Goal: Task Accomplishment & Management: Complete application form

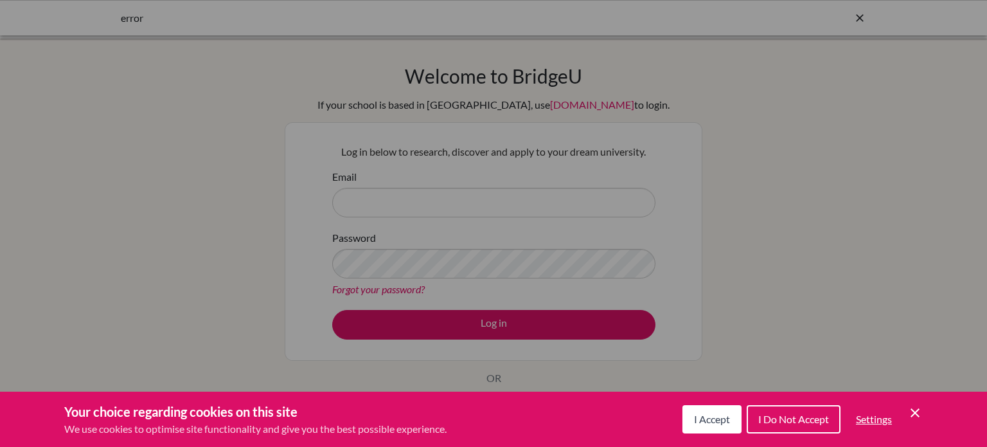
click at [700, 420] on span "I Accept" at bounding box center [712, 419] width 36 height 12
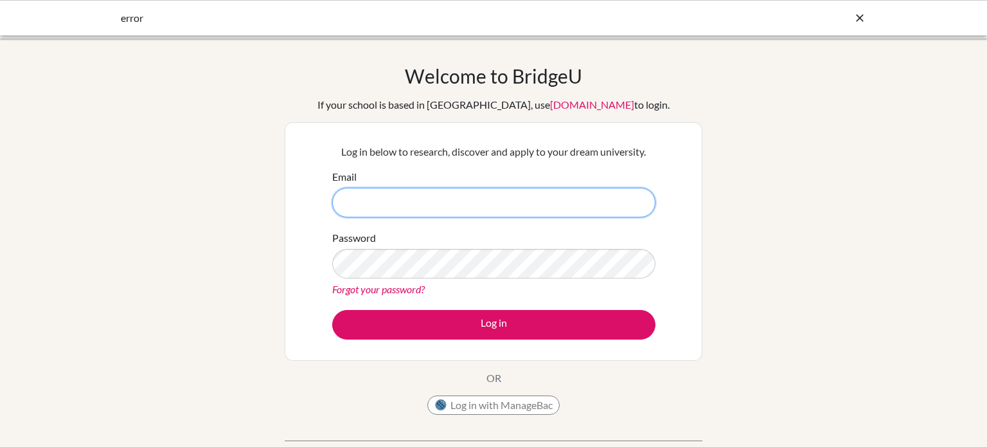
click at [365, 207] on input "Email" at bounding box center [493, 203] width 323 height 30
type input "maryp@inventureacademy.com"
drag, startPoint x: 461, startPoint y: 200, endPoint x: 306, endPoint y: 197, distance: 154.9
click at [306, 197] on div "Log in below to research, discover and apply to your dream university. Email ma…" at bounding box center [494, 241] width 418 height 238
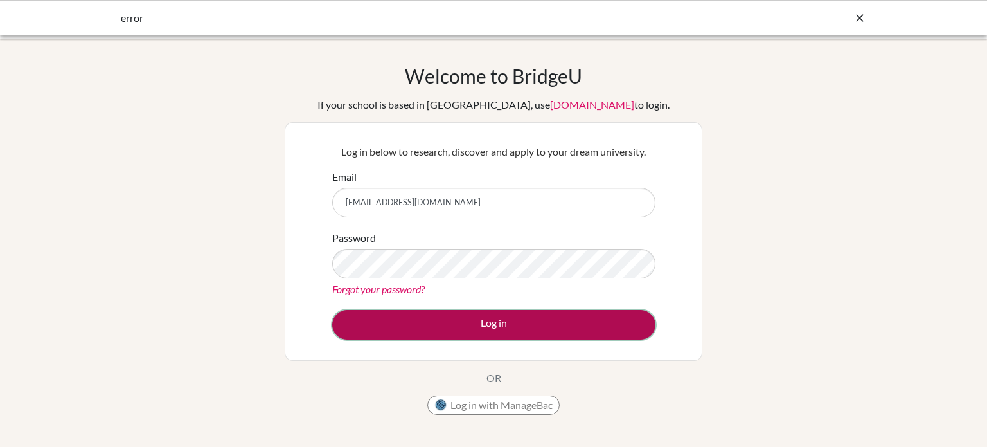
click at [505, 324] on button "Log in" at bounding box center [493, 325] width 323 height 30
click at [451, 332] on button "Log in" at bounding box center [493, 325] width 323 height 30
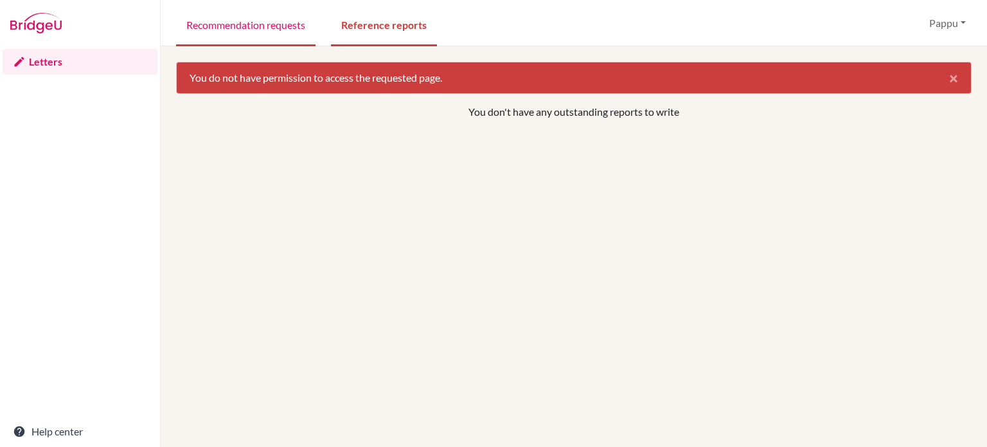
click at [229, 27] on link "Recommendation requests" at bounding box center [245, 24] width 139 height 44
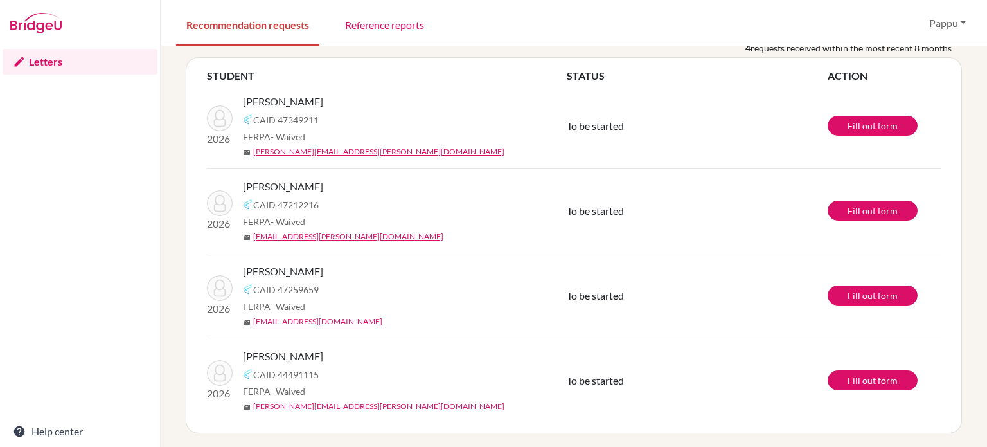
scroll to position [64, 0]
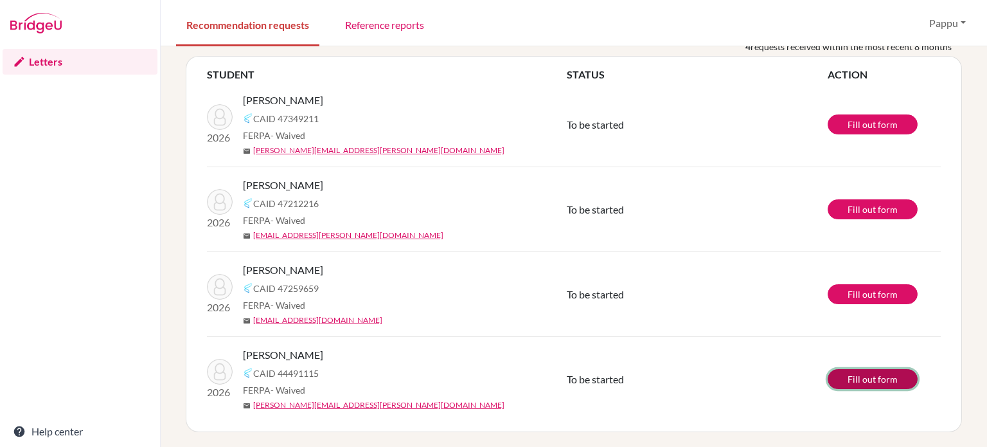
click at [873, 379] on link "Fill out form" at bounding box center [873, 379] width 90 height 20
